Goal: Check status

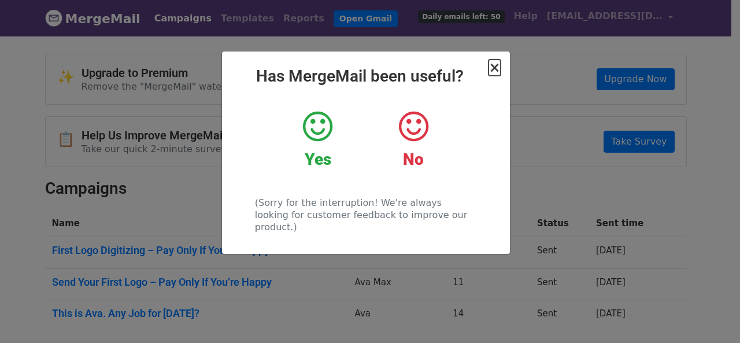
click at [491, 69] on span "×" at bounding box center [495, 68] width 12 height 16
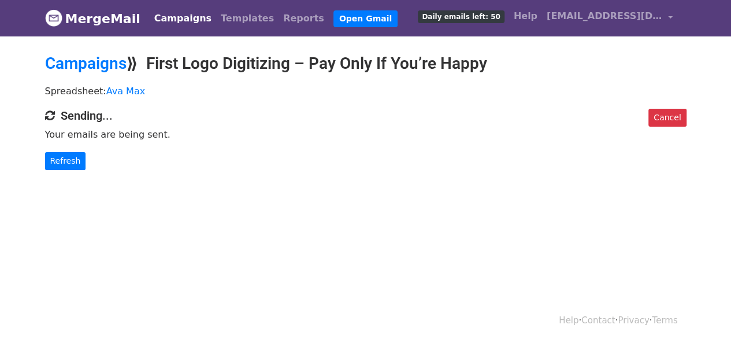
click at [91, 169] on body "MergeMail Campaigns Templates Reports Open Gmail Daily emails left: 50 Help ava…" at bounding box center [365, 108] width 731 height 216
click at [71, 164] on link "Refresh" at bounding box center [65, 161] width 41 height 18
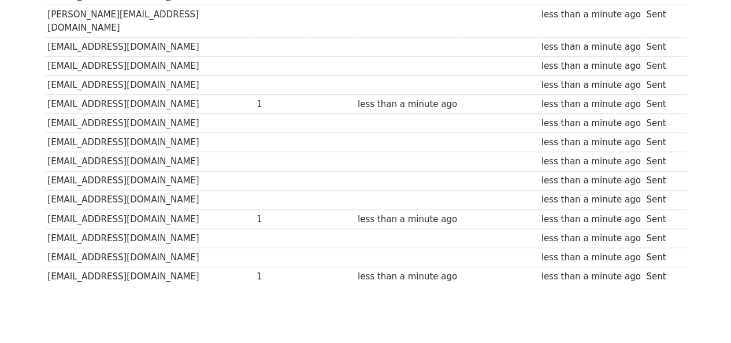
scroll to position [235, 0]
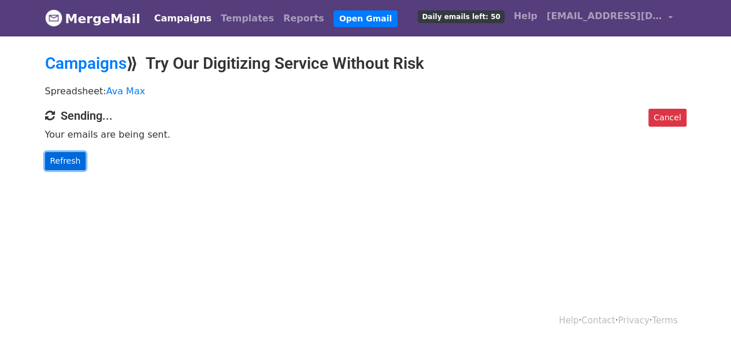
click at [71, 153] on link "Refresh" at bounding box center [65, 161] width 41 height 18
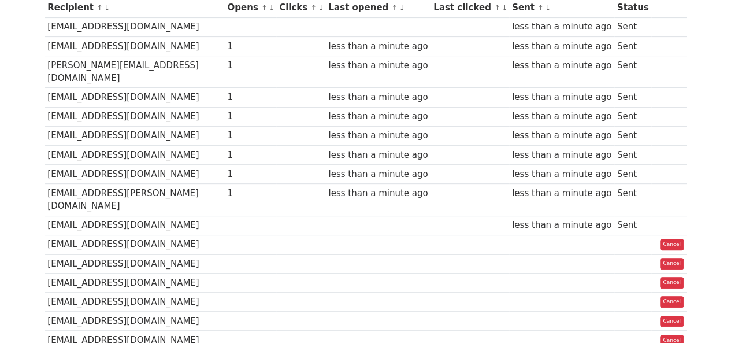
scroll to position [43, 0]
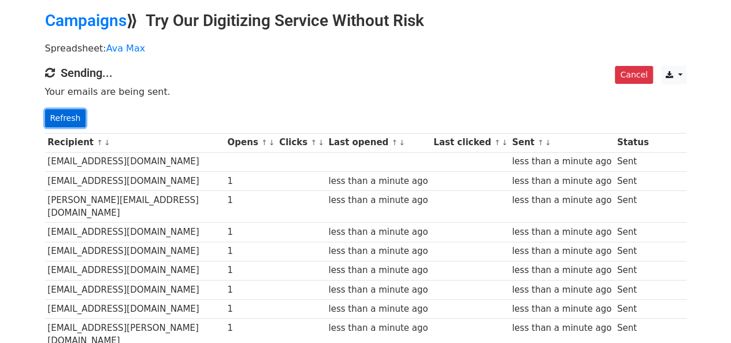
click at [79, 124] on link "Refresh" at bounding box center [65, 118] width 41 height 18
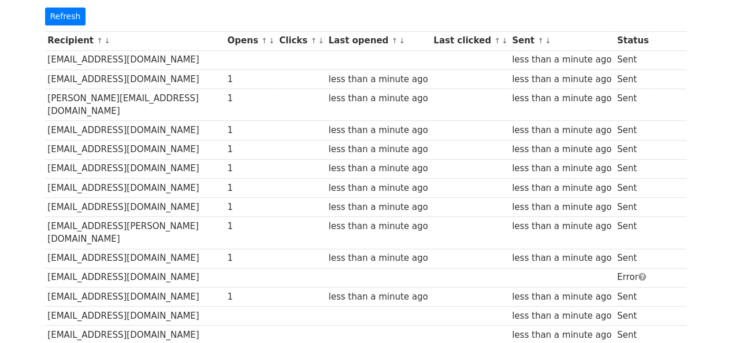
scroll to position [101, 0]
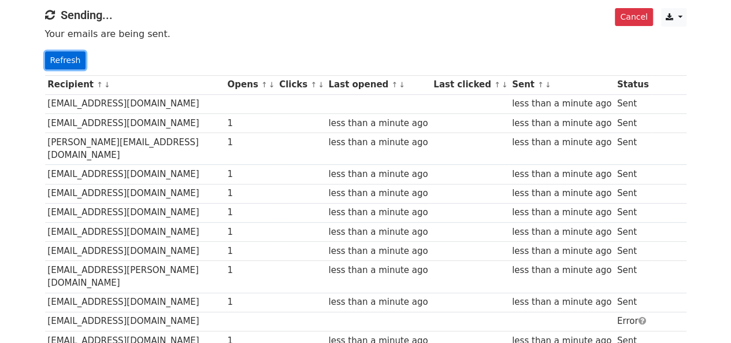
click at [59, 55] on link "Refresh" at bounding box center [65, 60] width 41 height 18
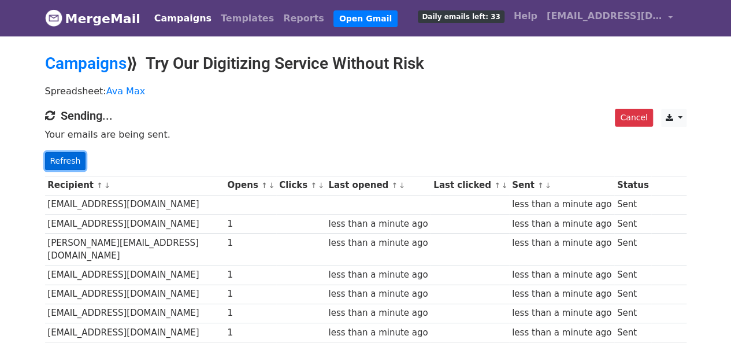
click at [54, 155] on link "Refresh" at bounding box center [65, 161] width 41 height 18
